Goal: Information Seeking & Learning: Learn about a topic

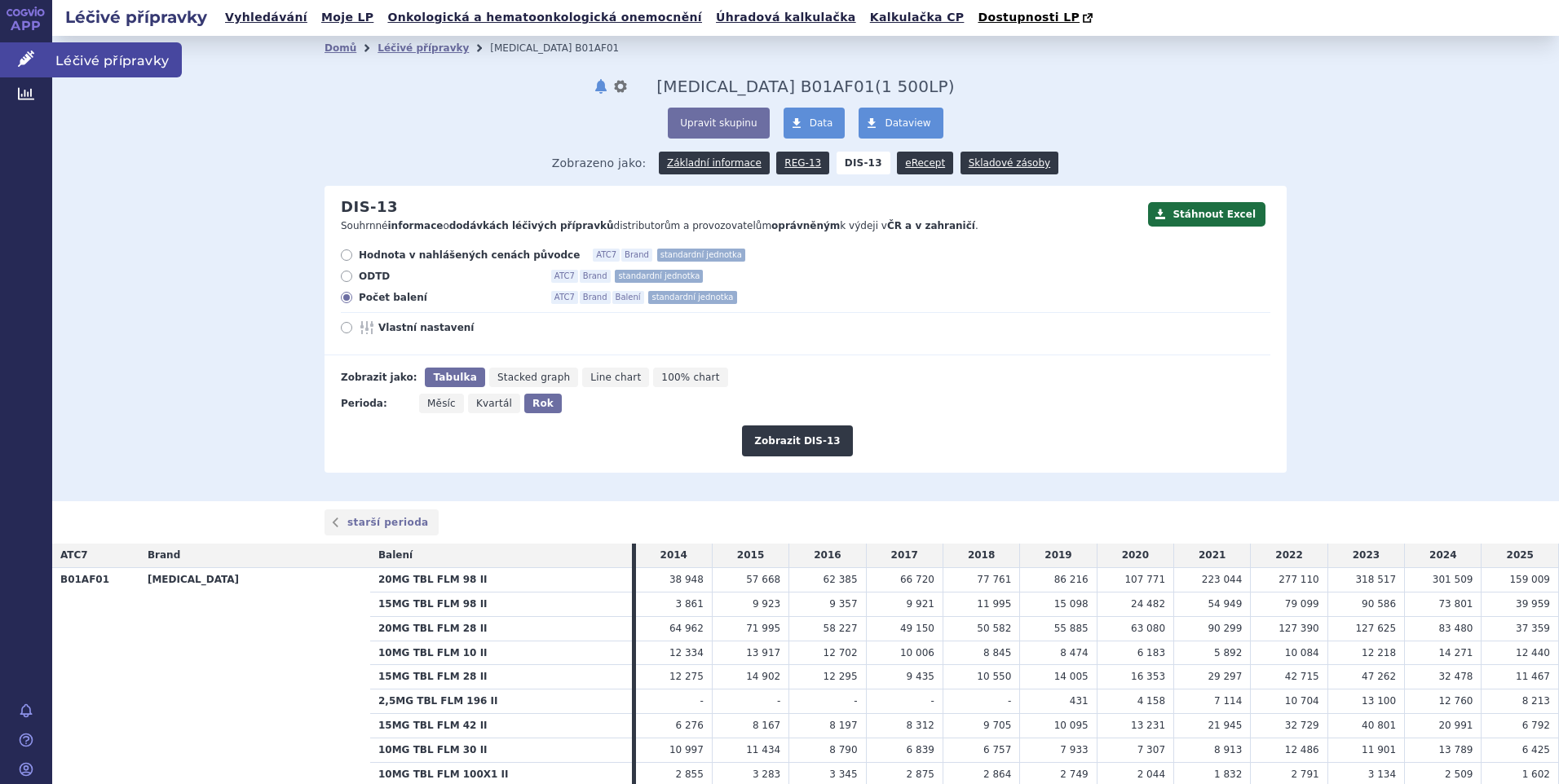
click at [78, 50] on span "Léčivé přípravky" at bounding box center [117, 59] width 130 height 34
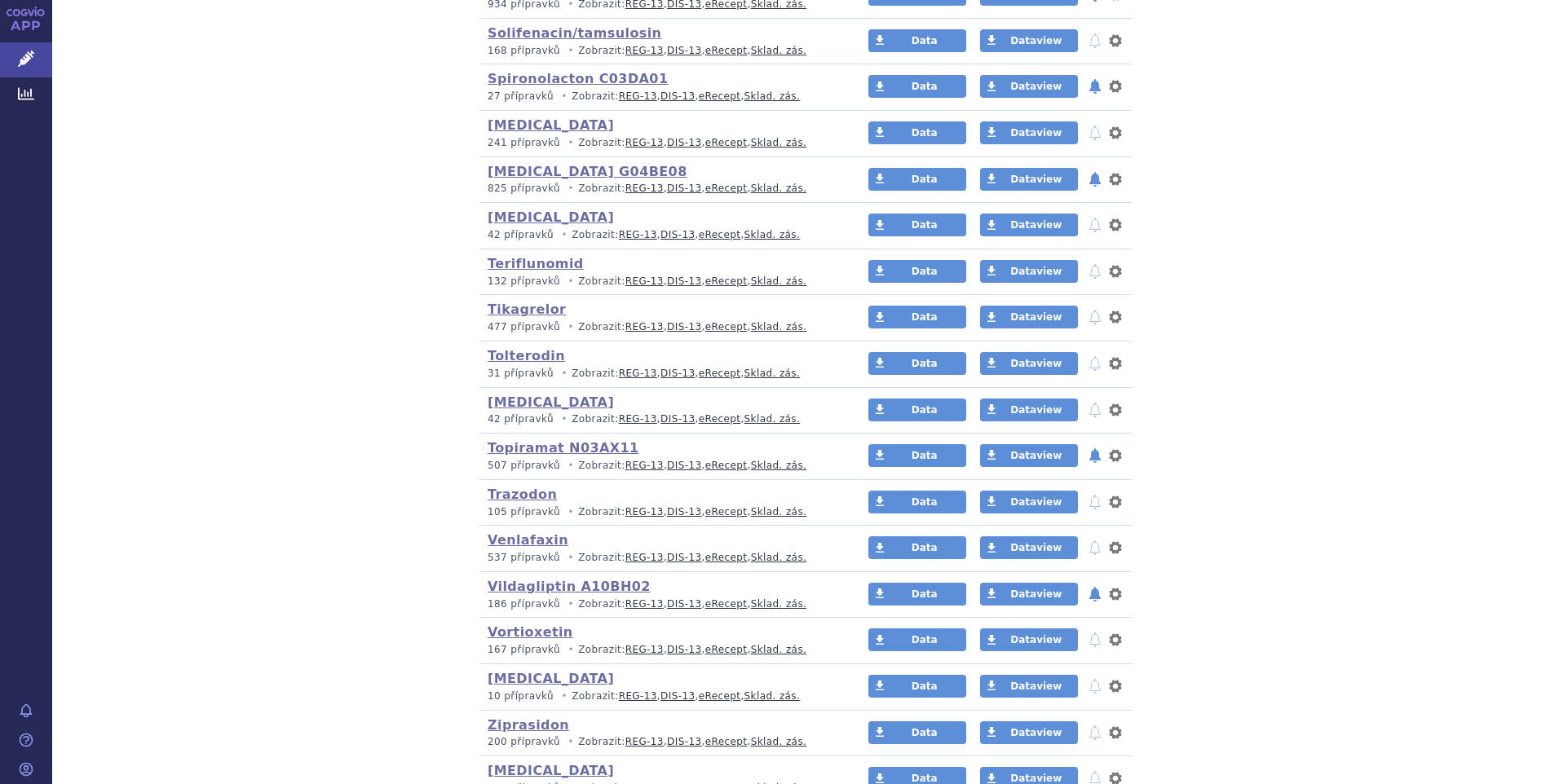
scroll to position [3866, 0]
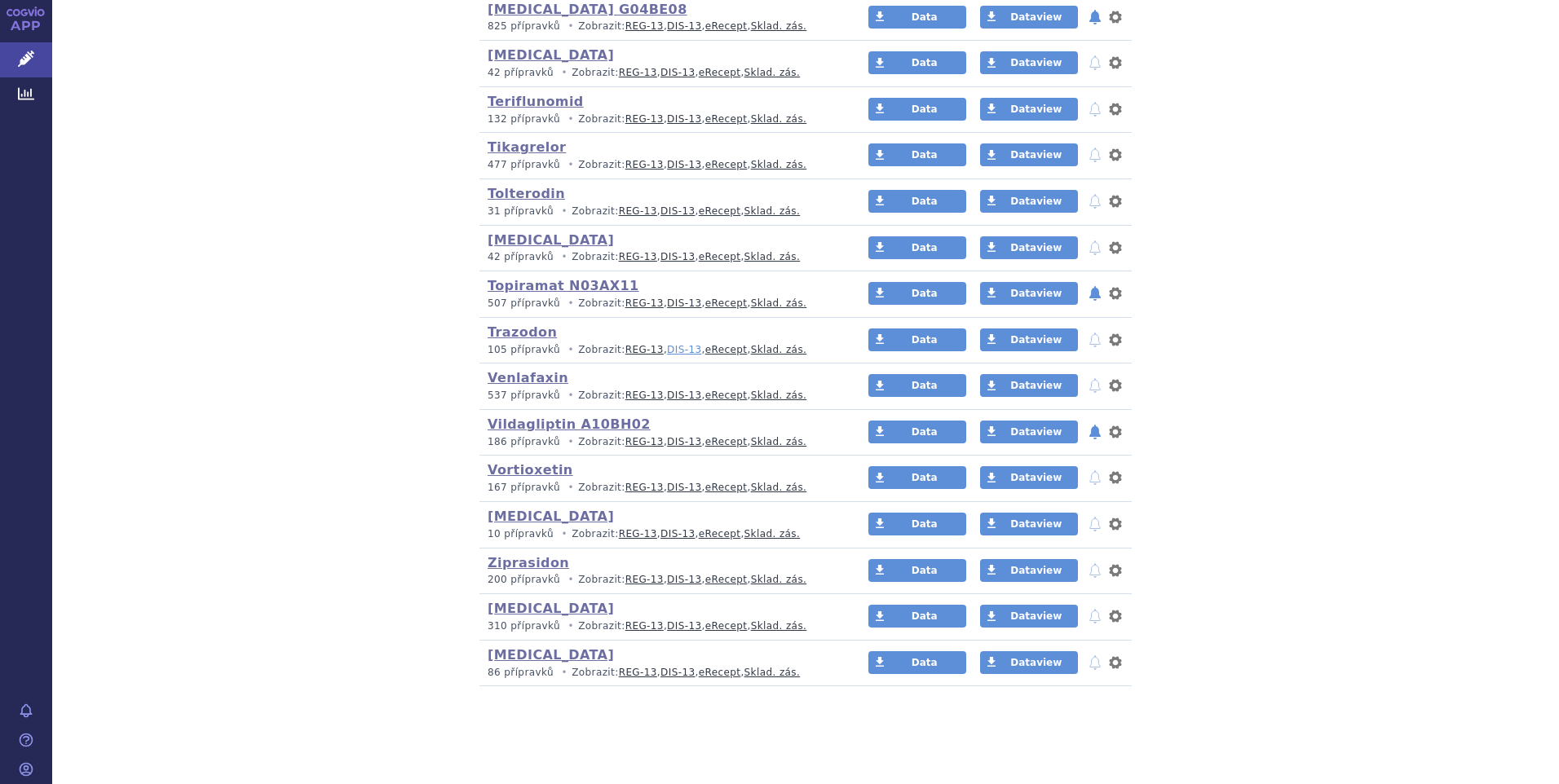
click at [667, 346] on link "DIS-13" at bounding box center [684, 349] width 34 height 12
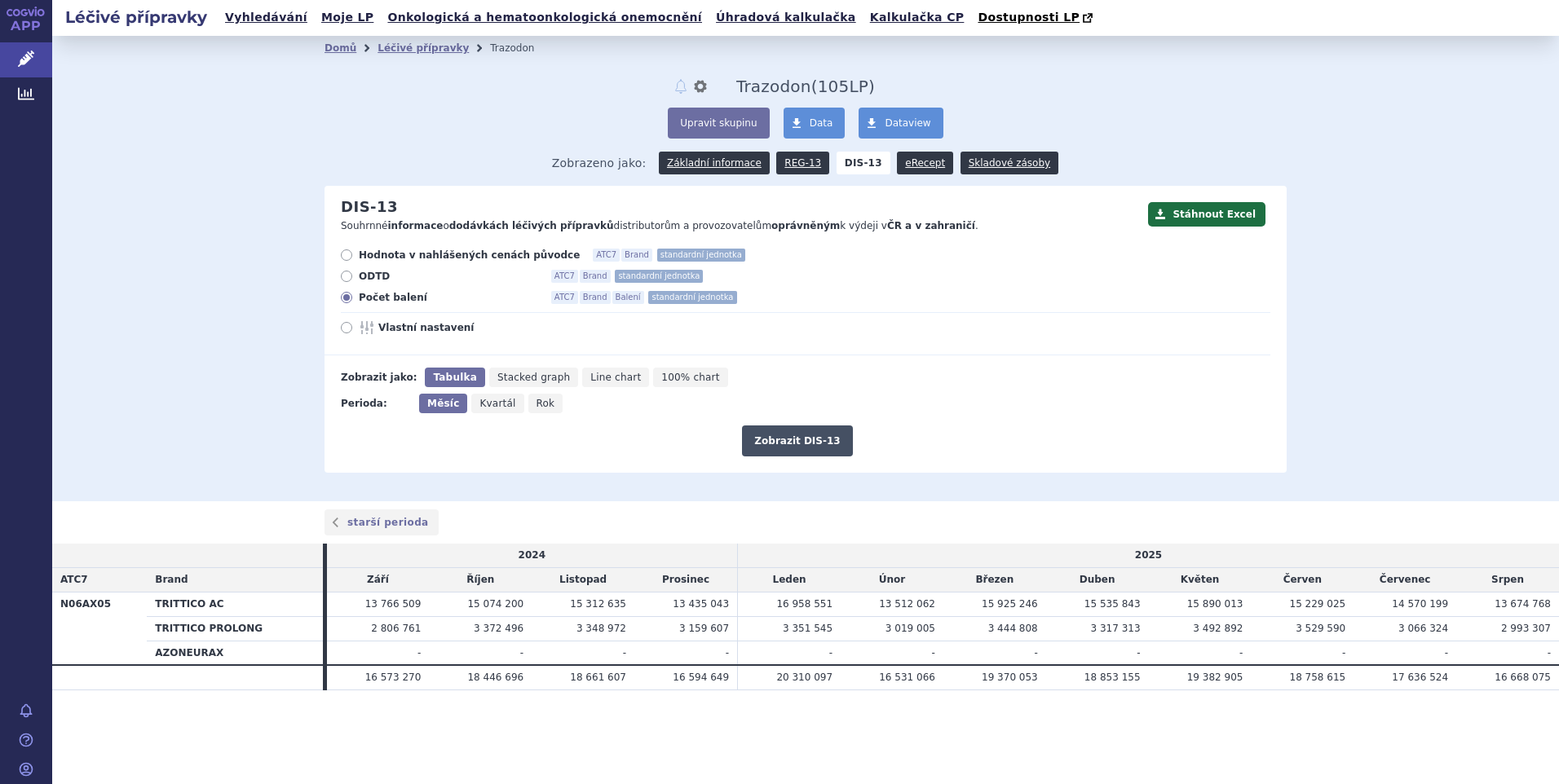
click at [794, 439] on button "Zobrazit DIS-13" at bounding box center [797, 440] width 110 height 31
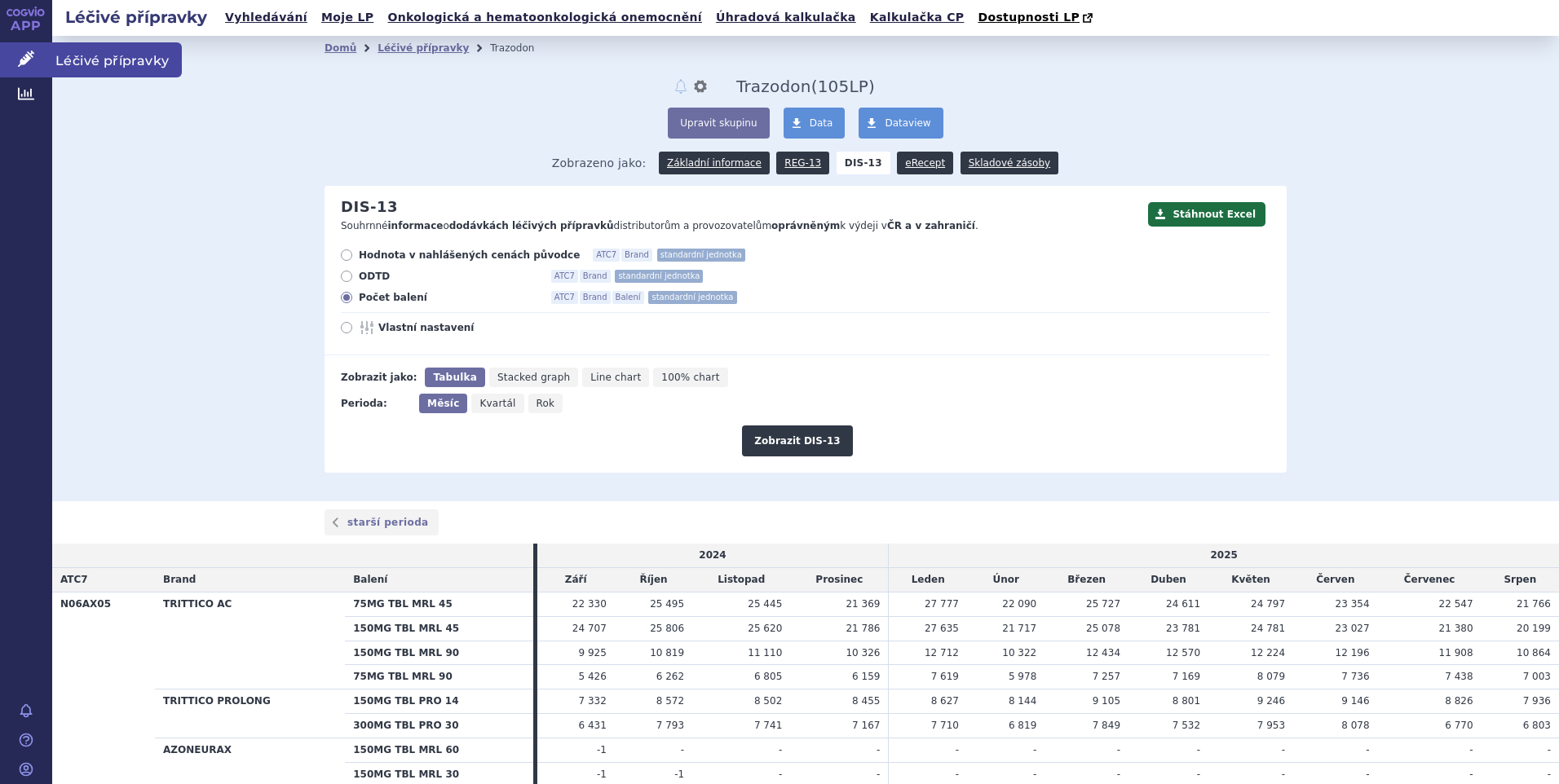
click at [102, 62] on span "Léčivé přípravky" at bounding box center [117, 59] width 130 height 34
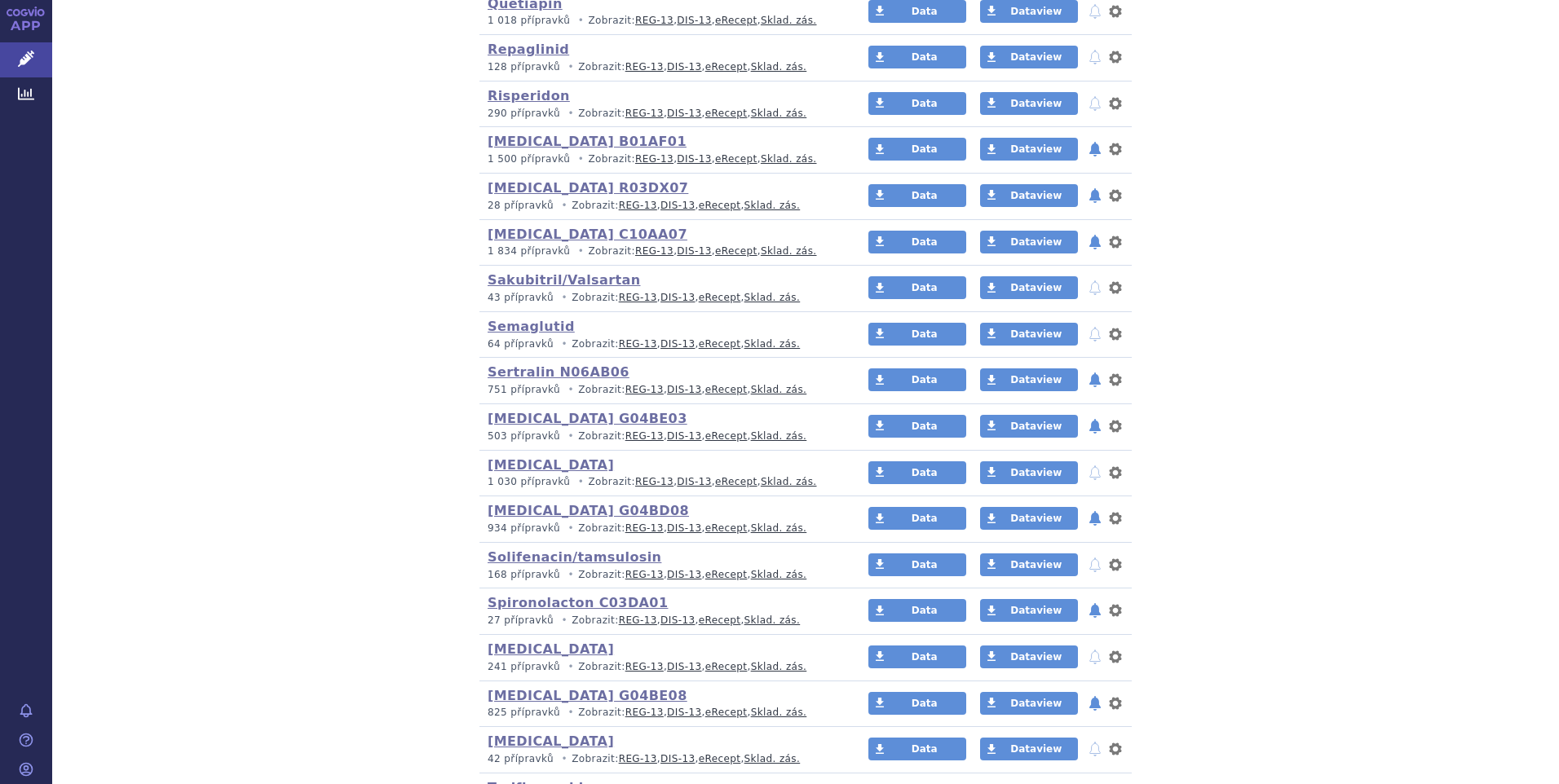
scroll to position [3260, 0]
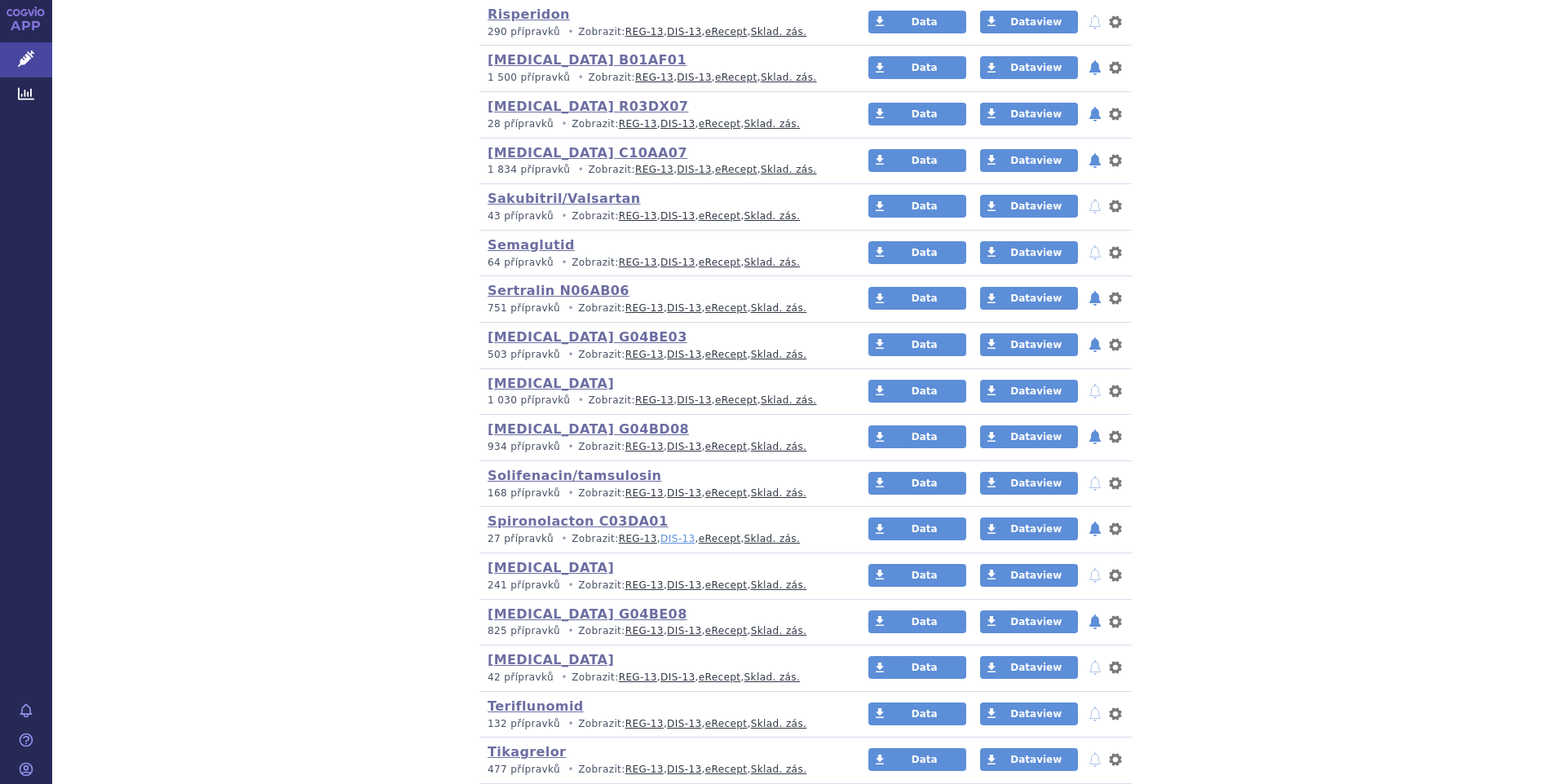
click at [665, 538] on link "DIS-13" at bounding box center [677, 539] width 34 height 12
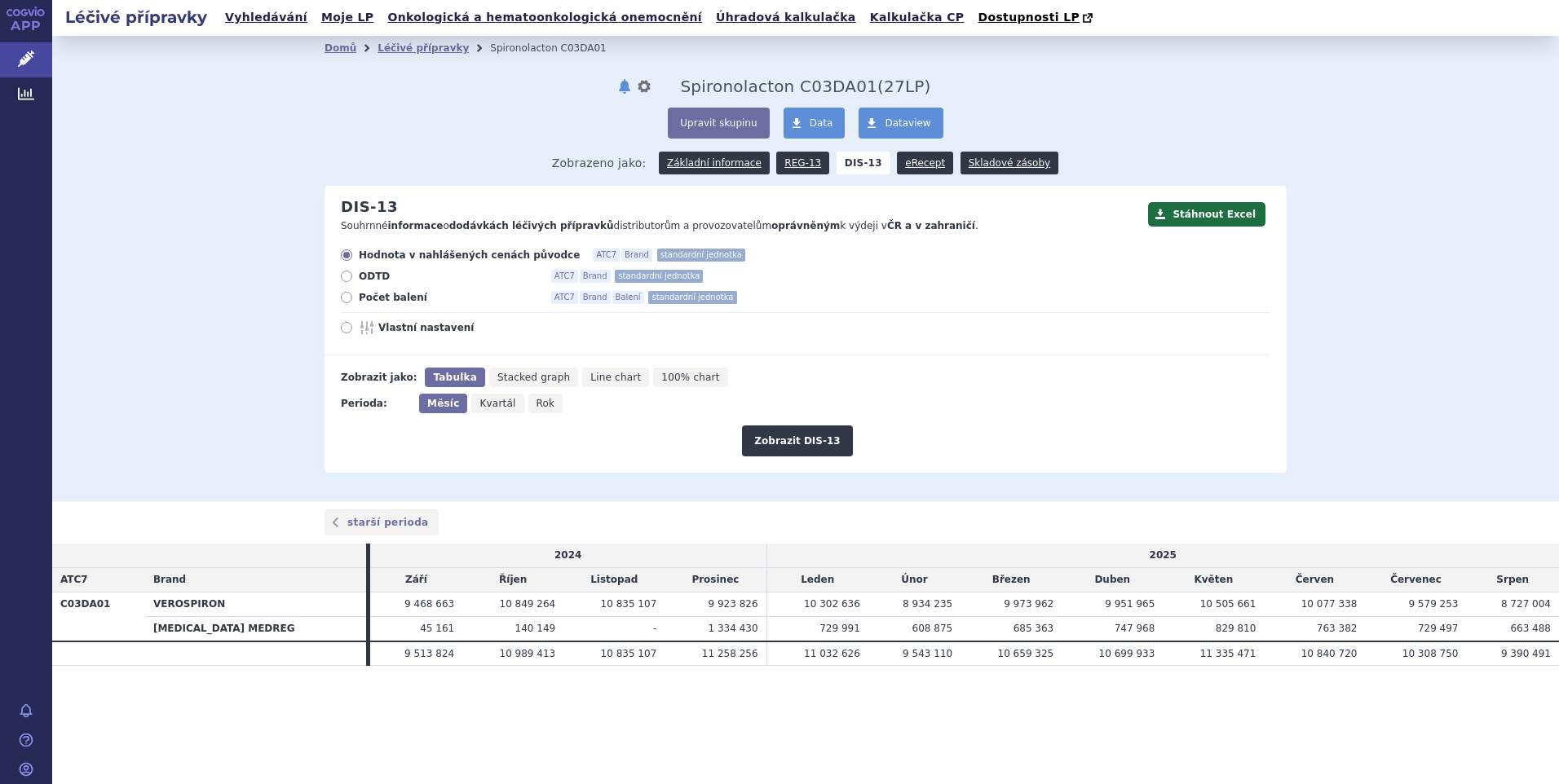
click at [349, 297] on icon at bounding box center [346, 297] width 12 height 12
click at [349, 297] on input "Počet balení ATC7 Brand Balení standardní jednotka" at bounding box center [347, 299] width 11 height 11
radio input "true"
click at [536, 403] on span "Rok" at bounding box center [546, 403] width 19 height 12
click at [536, 403] on input "Rok" at bounding box center [533, 399] width 11 height 11
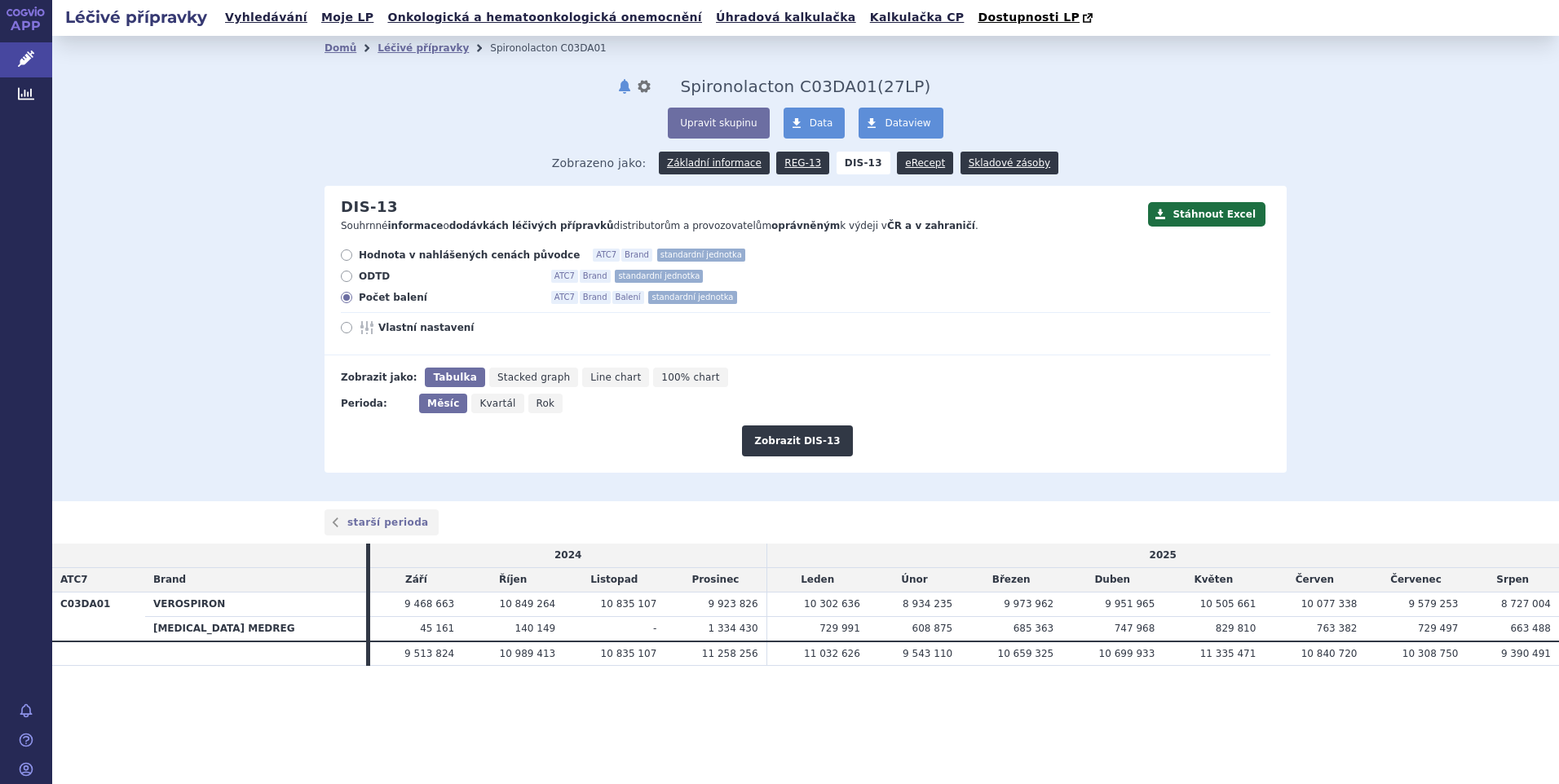
radio input "true"
click at [778, 444] on button "Zobrazit DIS-13" at bounding box center [797, 440] width 110 height 31
